Goal: Task Accomplishment & Management: Manage account settings

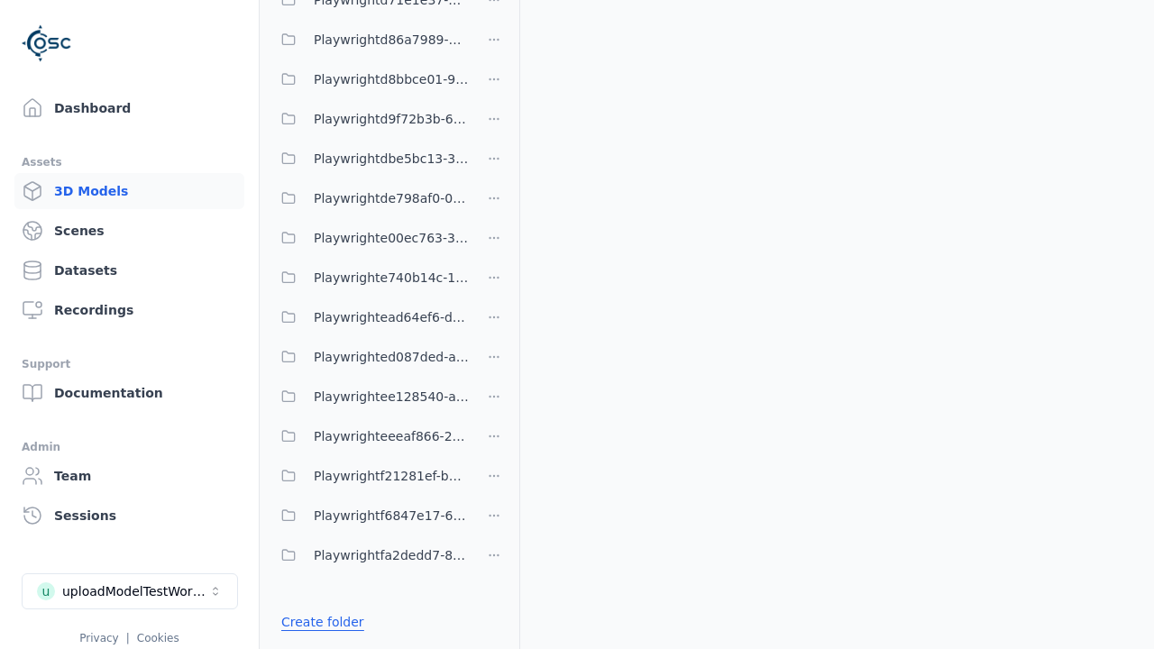
click at [317, 622] on link "Create folder" at bounding box center [322, 622] width 83 height 18
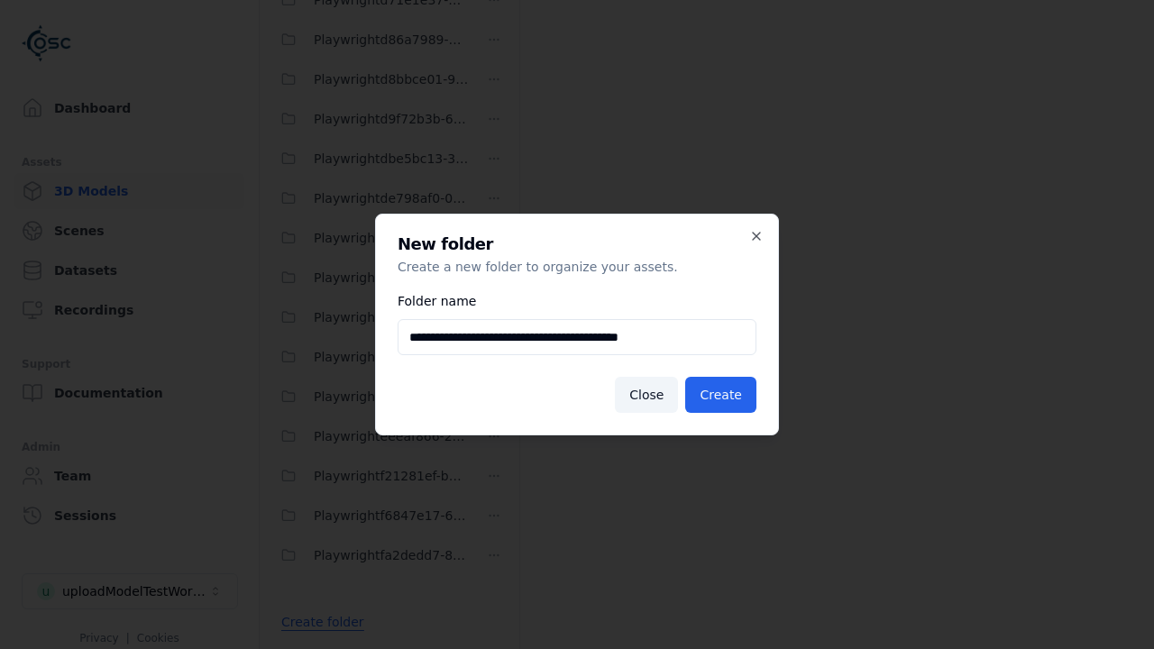
type input "**********"
click at [723, 395] on button "Create" at bounding box center [720, 395] width 71 height 36
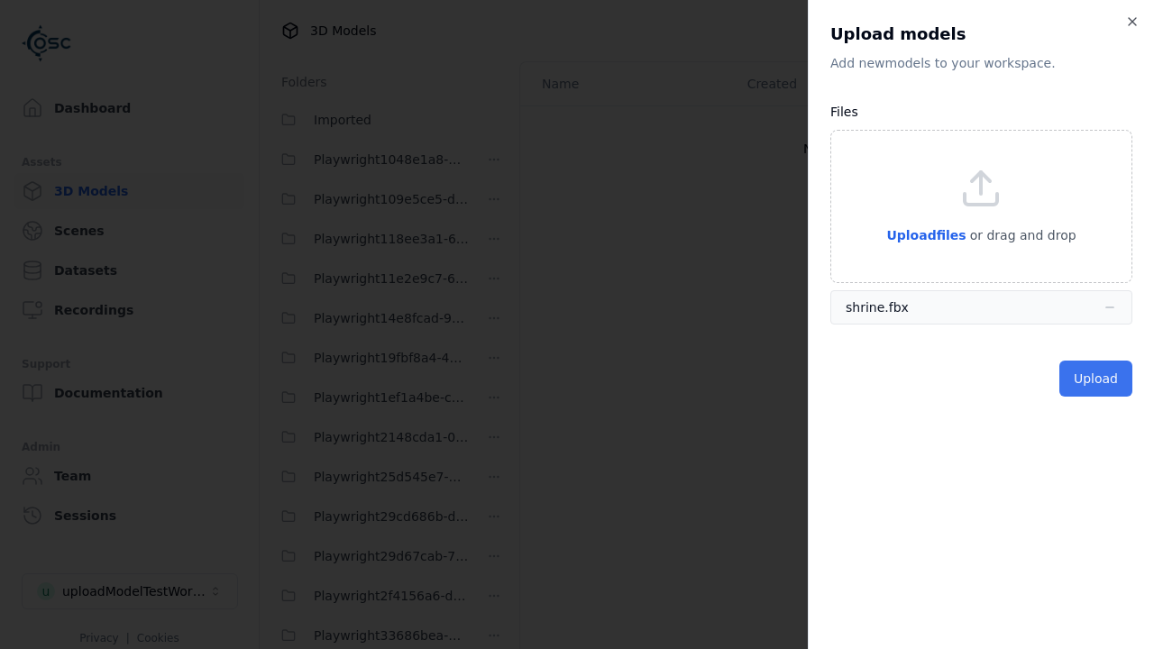
click at [1097, 379] on button "Upload" at bounding box center [1095, 379] width 73 height 36
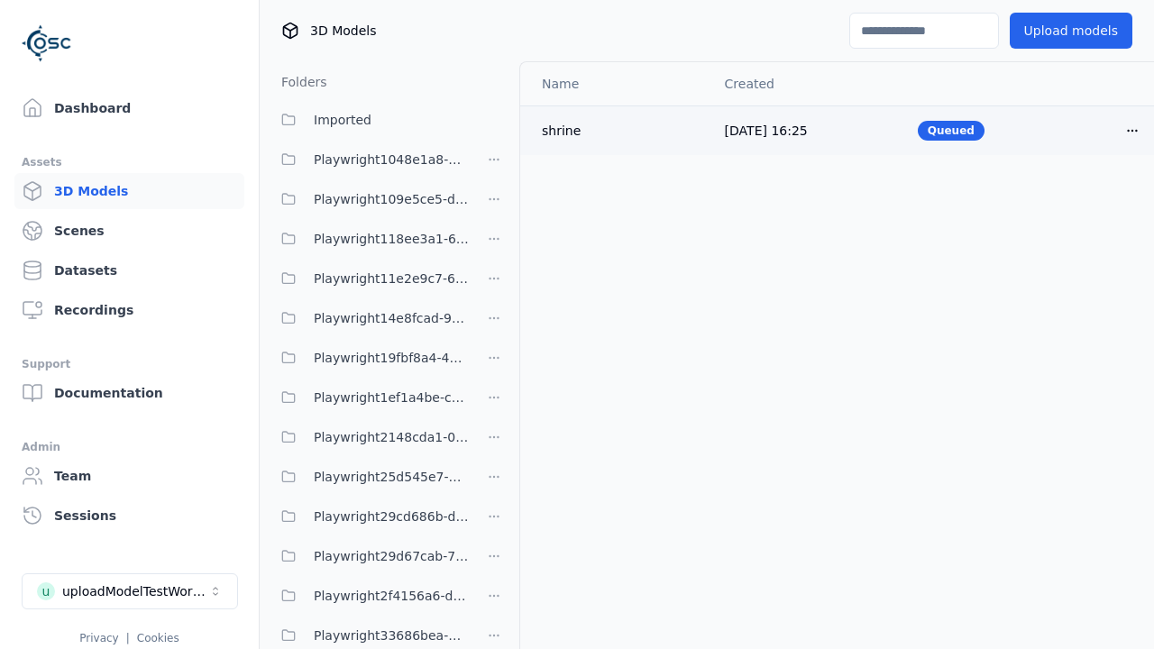
click at [1132, 130] on html "Support Dashboard Assets 3D Models Scenes Datasets Recordings Support Documenta…" at bounding box center [577, 324] width 1154 height 649
click at [1093, 199] on div "Delete" at bounding box center [1092, 200] width 106 height 29
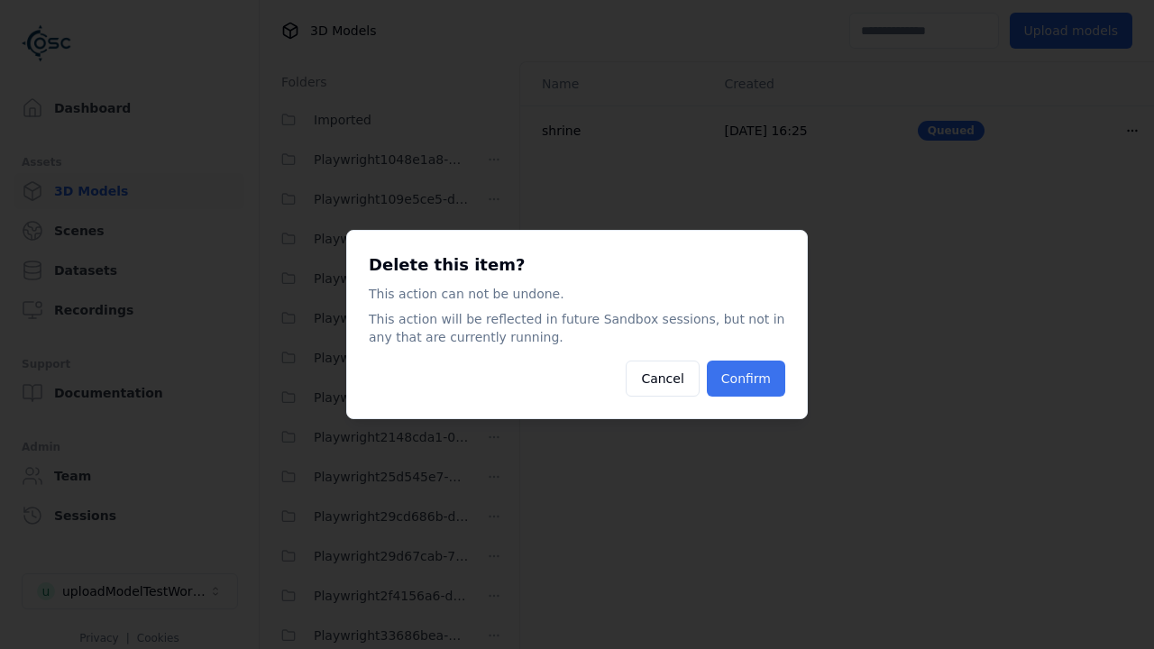
click at [748, 379] on button "Confirm" at bounding box center [746, 379] width 78 height 36
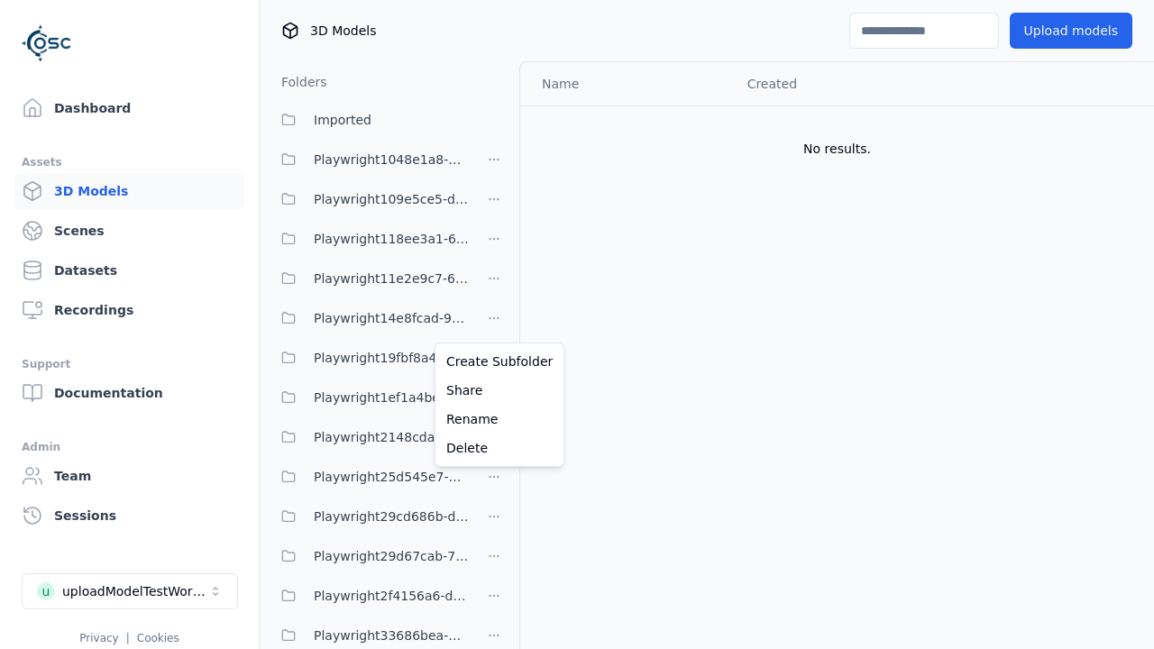
click at [494, 325] on html "Support Dashboard Assets 3D Models Scenes Datasets Recordings Support Documenta…" at bounding box center [577, 324] width 1154 height 649
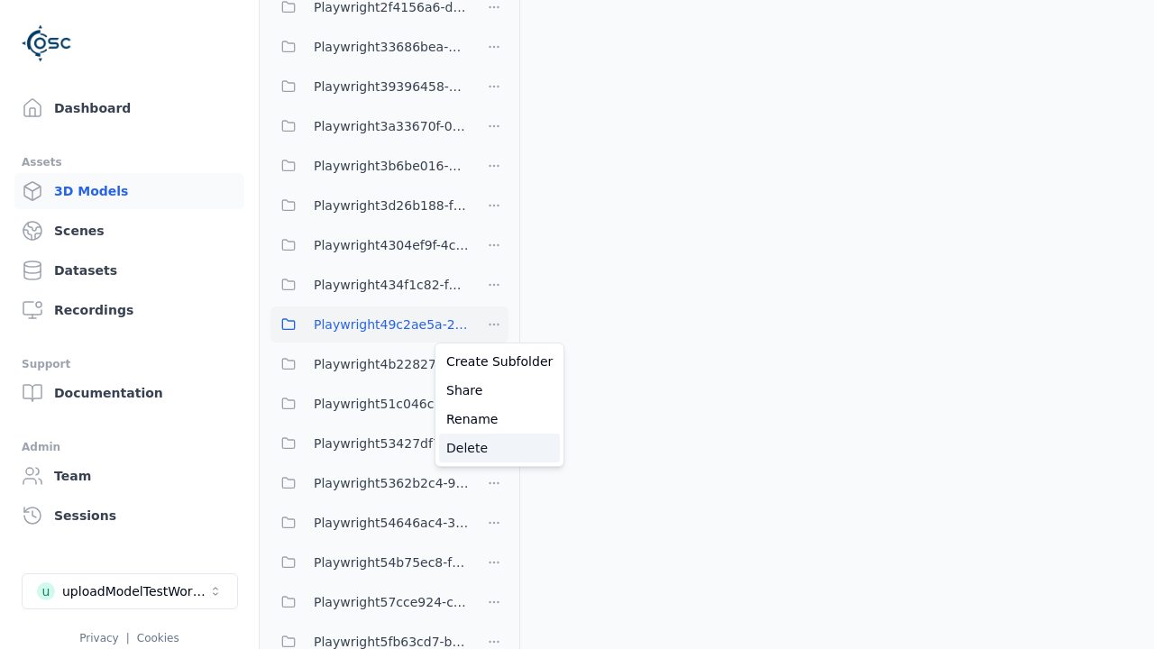
click at [493, 448] on div "Delete" at bounding box center [499, 448] width 121 height 29
